Goal: Task Accomplishment & Management: Use online tool/utility

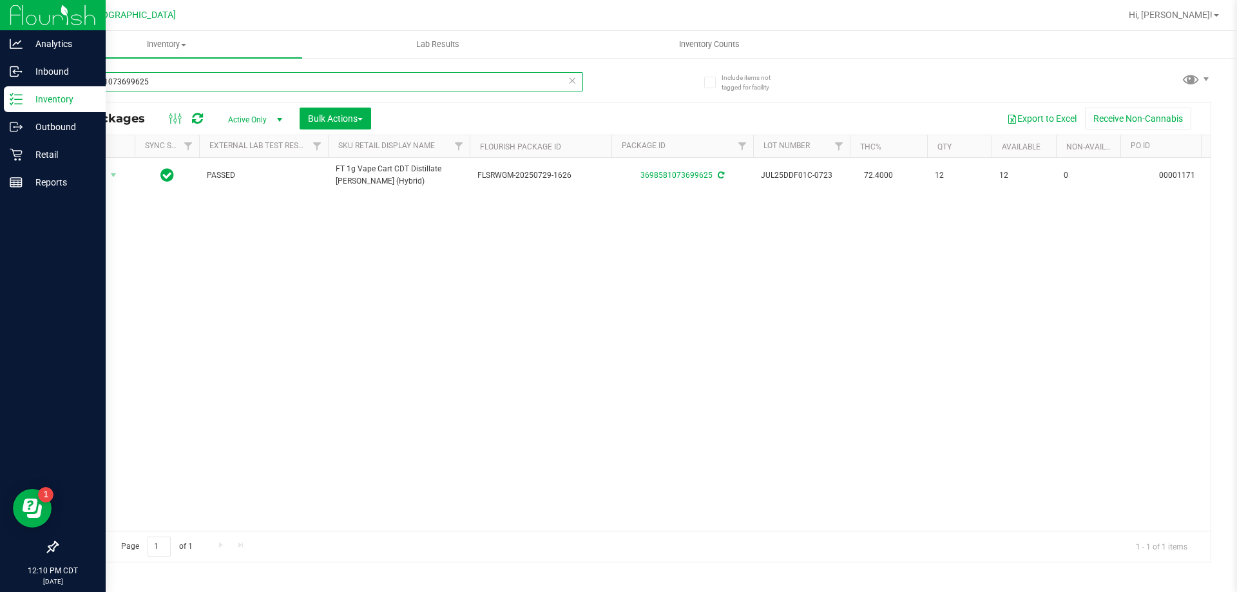
drag, startPoint x: 180, startPoint y: 79, endPoint x: 0, endPoint y: 13, distance: 192.0
click at [0, 13] on div "Analytics Inbound Inventory Outbound Retail Reports 12:10 PM CDT [DATE] 08/22 […" at bounding box center [618, 296] width 1237 height 592
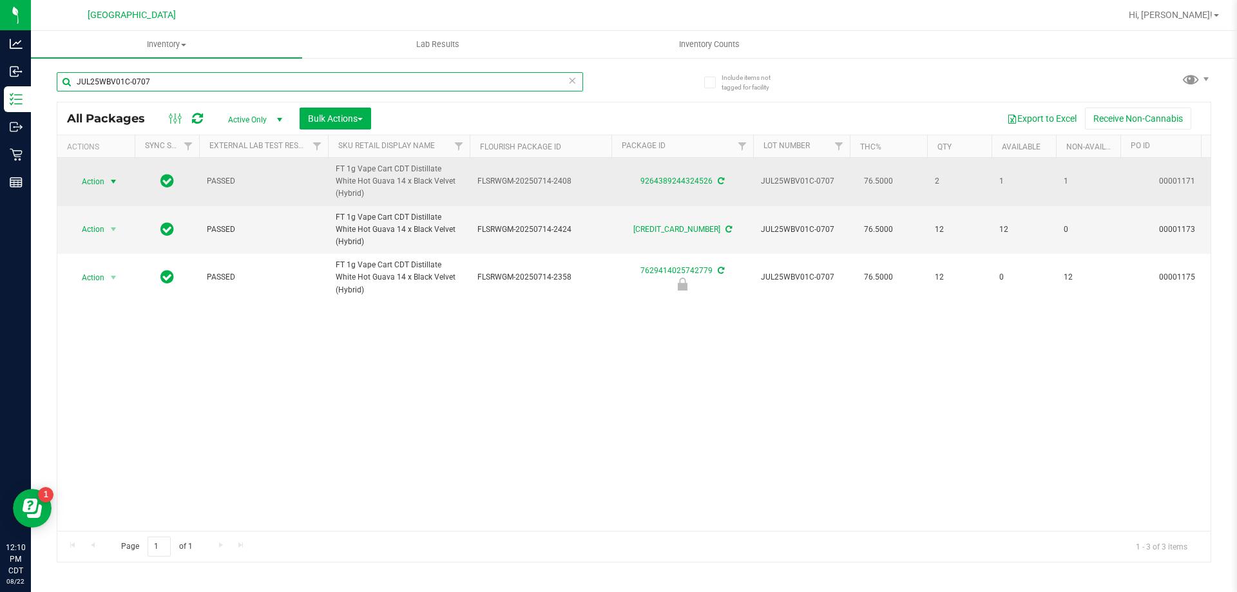
type input "JUL25WBV01C-0707"
click at [108, 177] on span "select" at bounding box center [113, 182] width 10 height 10
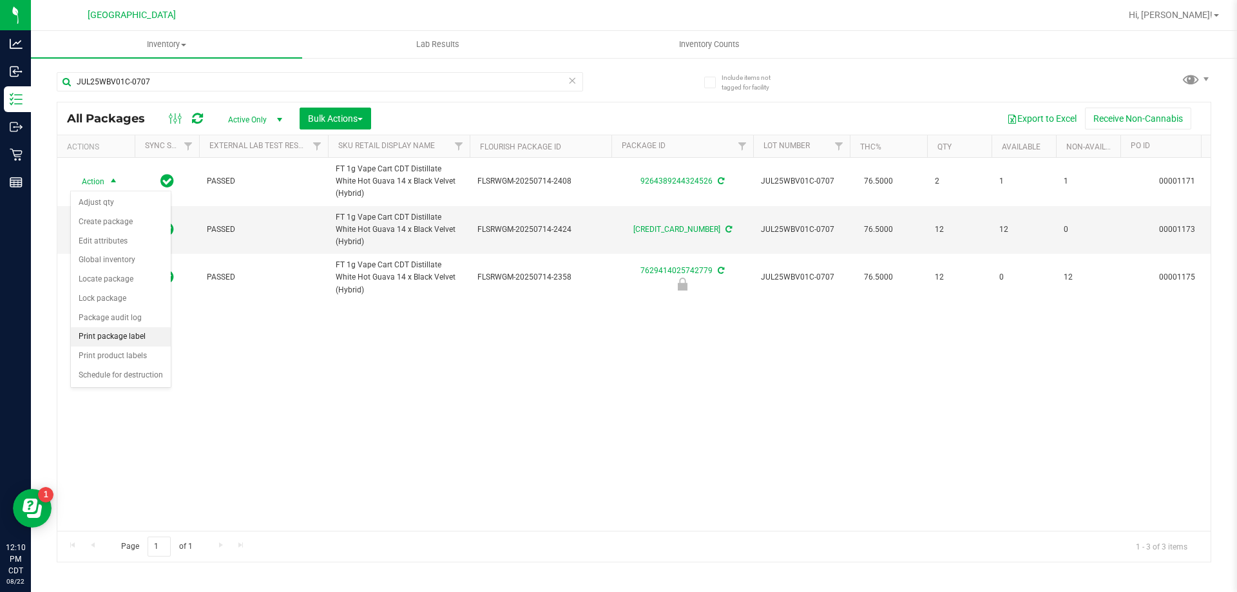
click at [118, 335] on li "Print package label" at bounding box center [121, 336] width 100 height 19
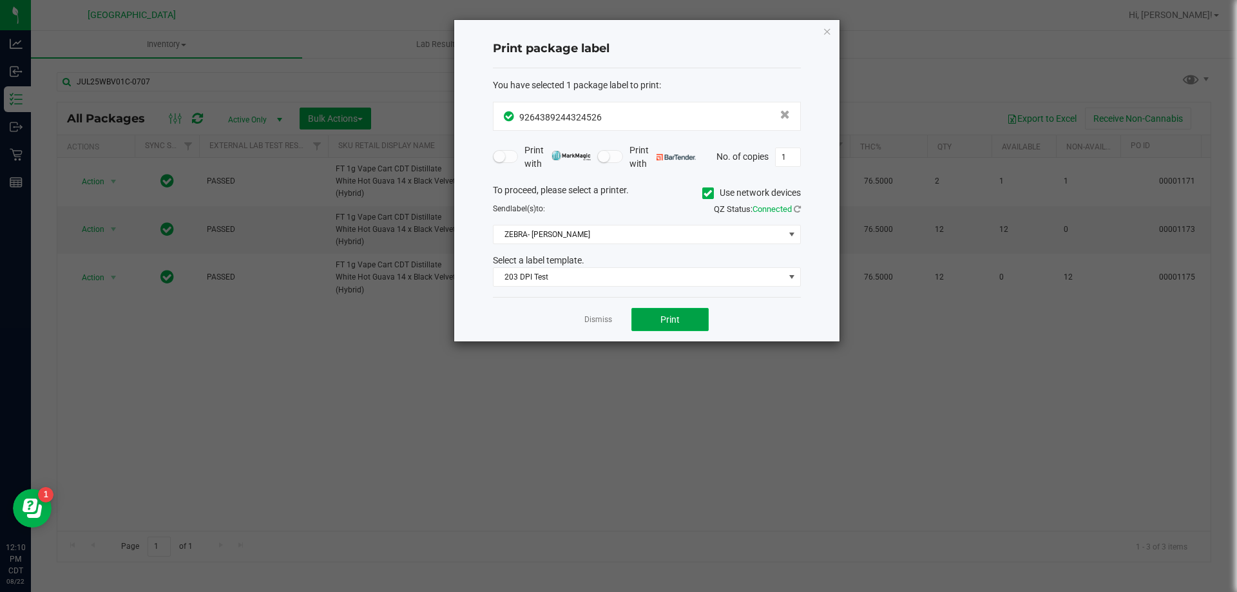
click at [670, 320] on span "Print" at bounding box center [669, 319] width 19 height 10
click at [825, 30] on icon "button" at bounding box center [827, 30] width 9 height 15
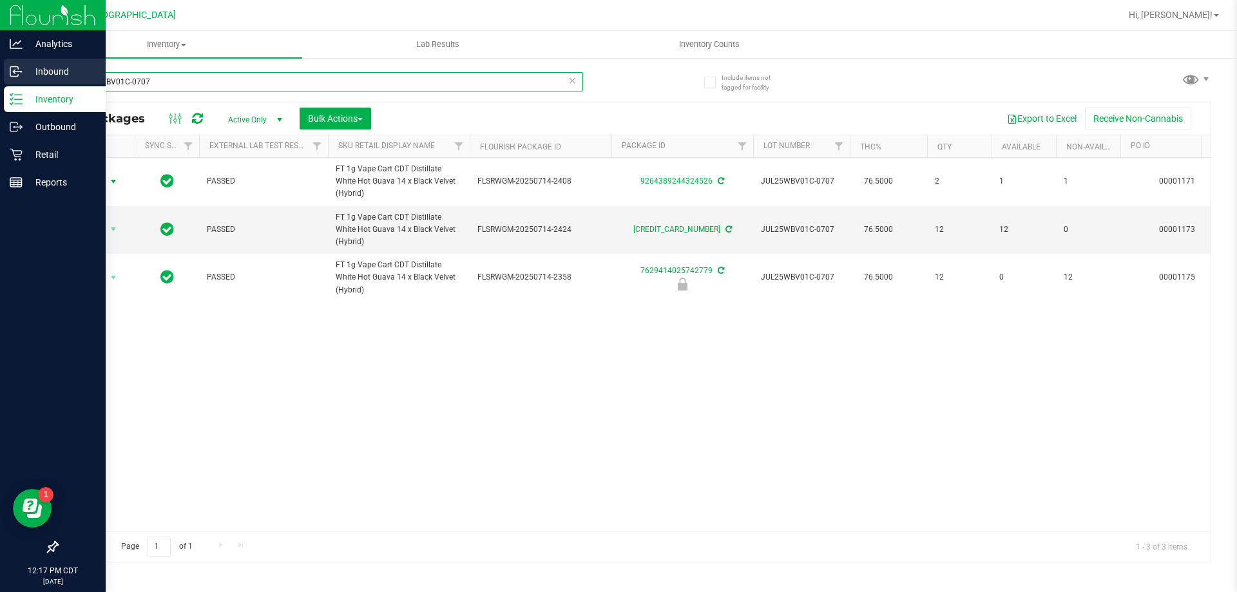
drag, startPoint x: 191, startPoint y: 83, endPoint x: 0, endPoint y: 83, distance: 190.7
click at [0, 83] on div "Analytics Inbound Inventory Outbound Retail Reports 12:17 PM CDT [DATE] 08/22 […" at bounding box center [618, 296] width 1237 height 592
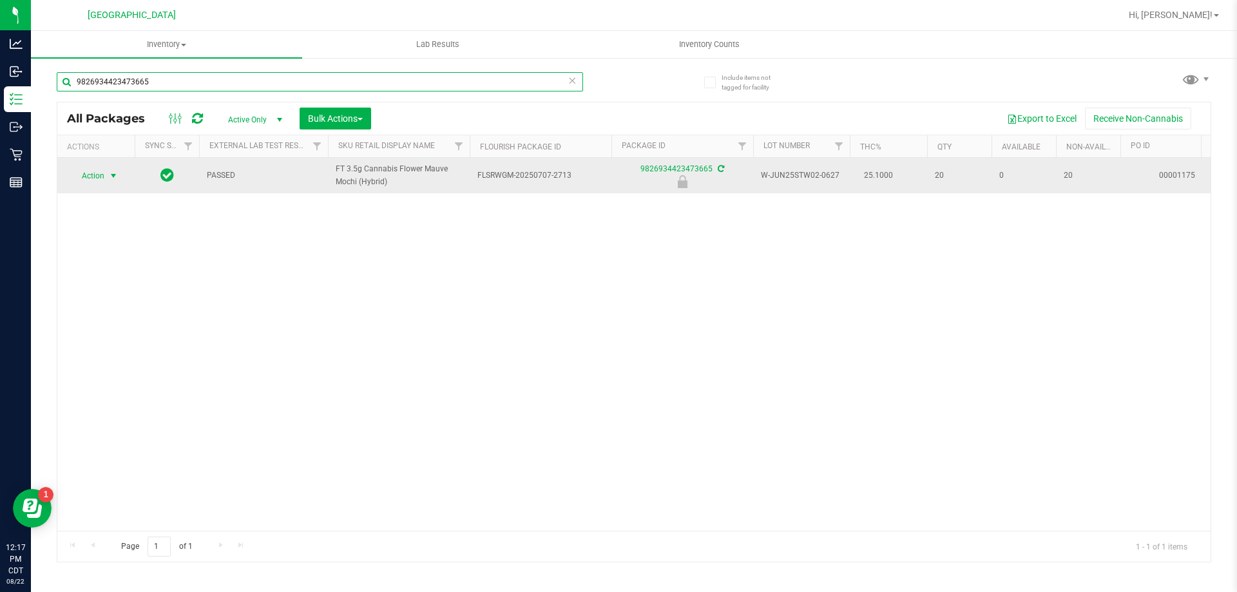
type input "9826934423473665"
click at [87, 177] on span "Action" at bounding box center [87, 176] width 35 height 18
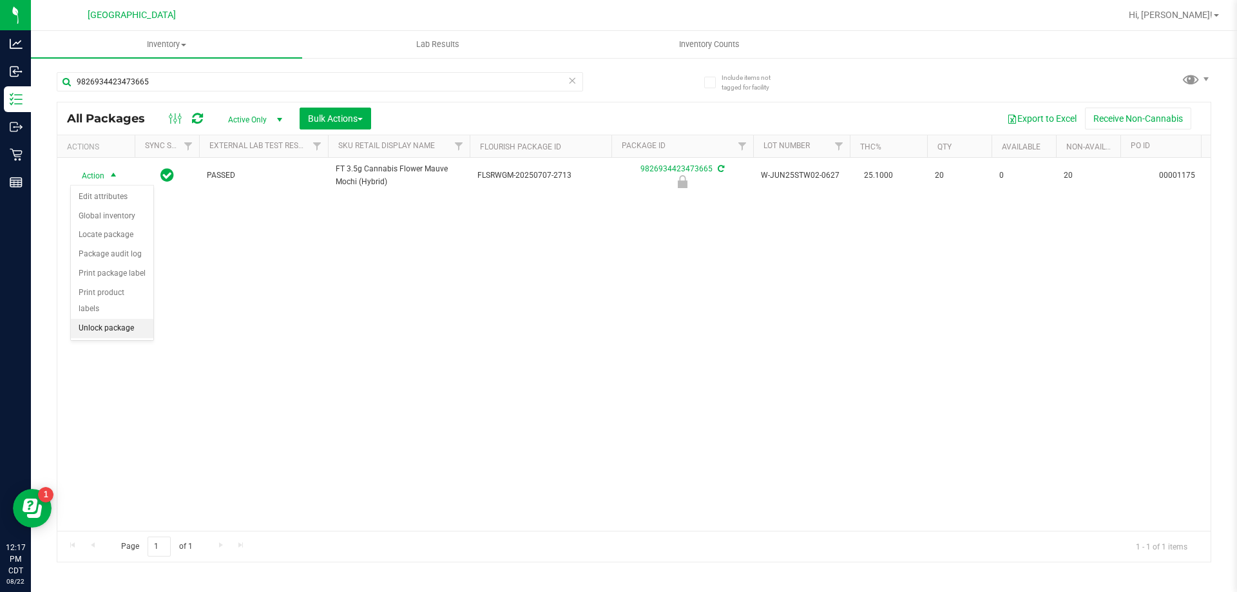
click at [108, 319] on li "Unlock package" at bounding box center [112, 328] width 82 height 19
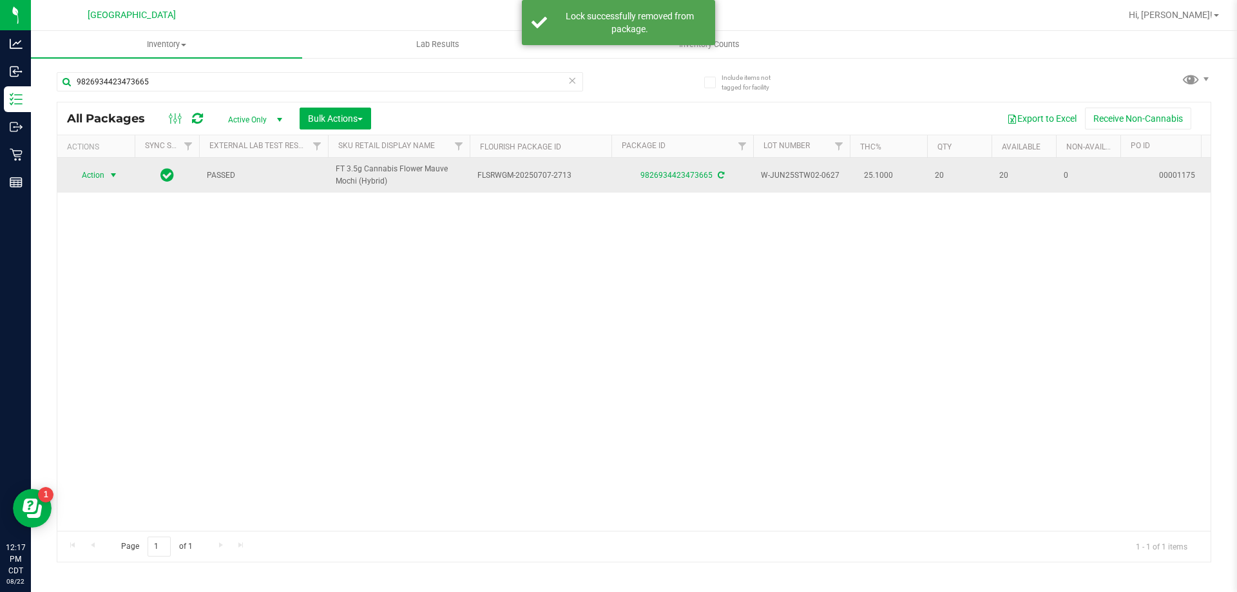
click at [93, 172] on span "Action" at bounding box center [87, 175] width 35 height 18
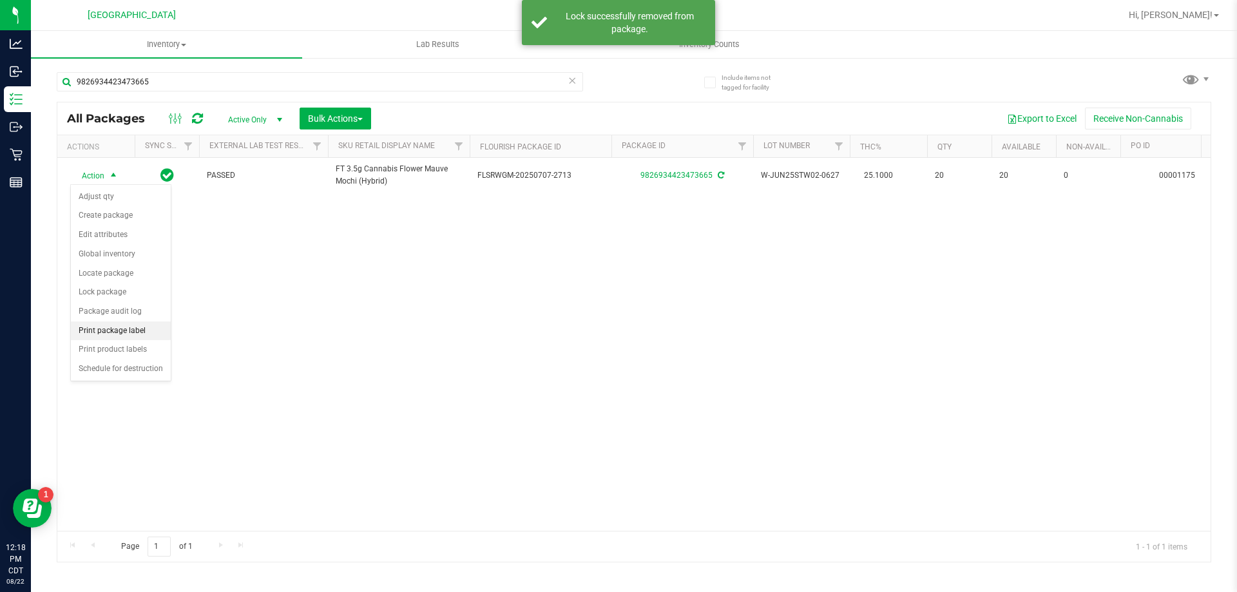
click at [117, 332] on li "Print package label" at bounding box center [121, 330] width 100 height 19
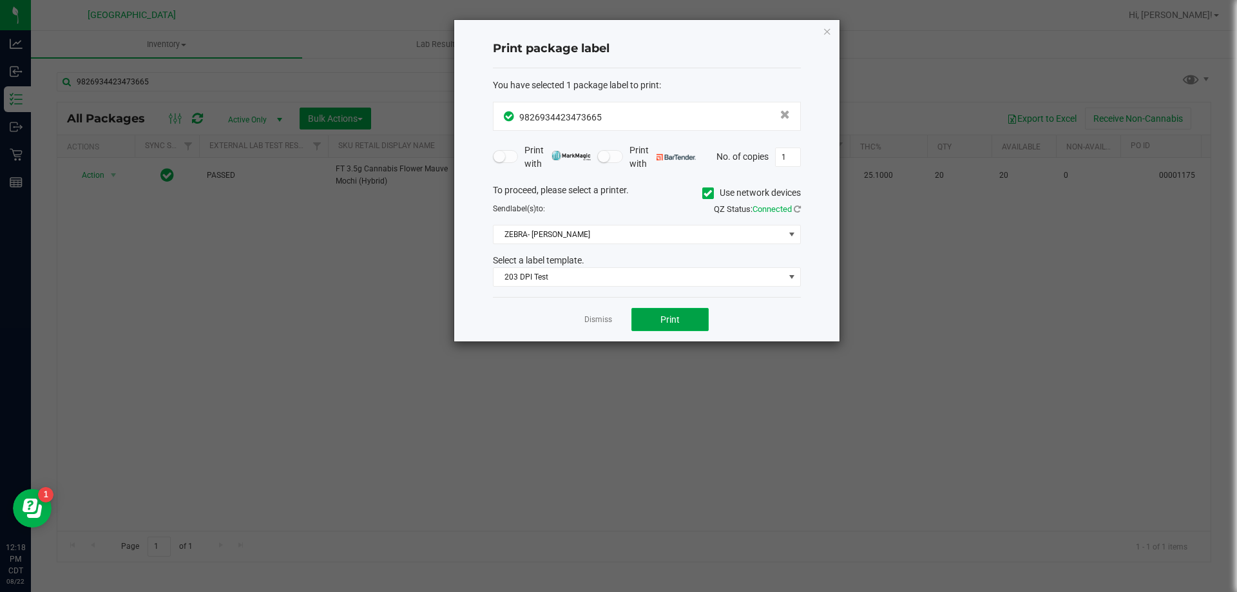
click at [659, 316] on button "Print" at bounding box center [669, 319] width 77 height 23
click at [824, 28] on icon "button" at bounding box center [827, 30] width 9 height 15
